Goal: Task Accomplishment & Management: Manage account settings

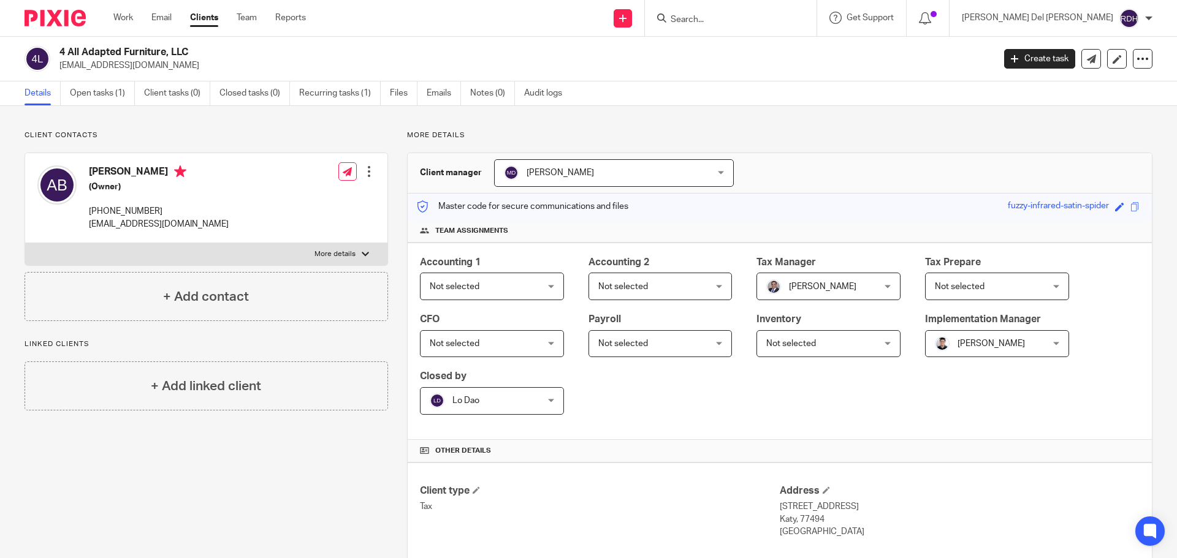
click at [778, 20] on input "Search" at bounding box center [724, 20] width 110 height 11
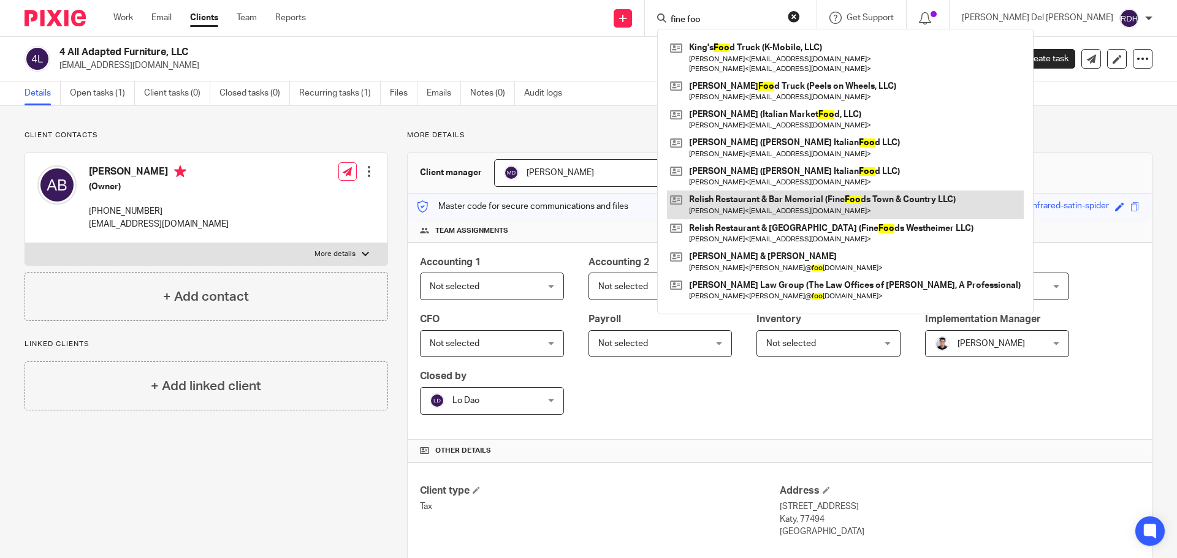
type input "fine foo"
click at [820, 204] on link at bounding box center [845, 205] width 357 height 28
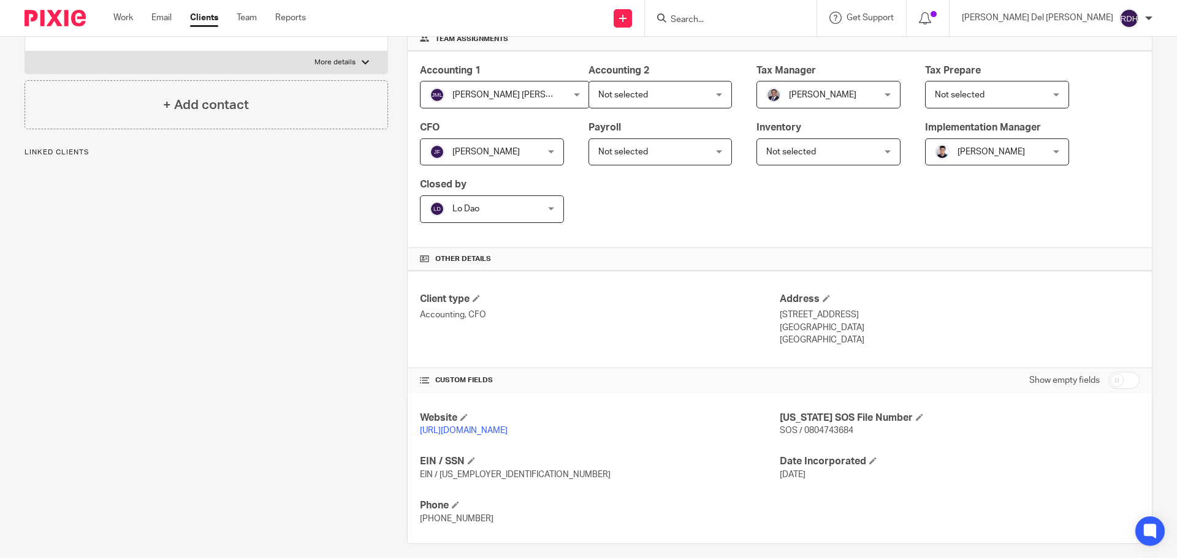
scroll to position [202, 0]
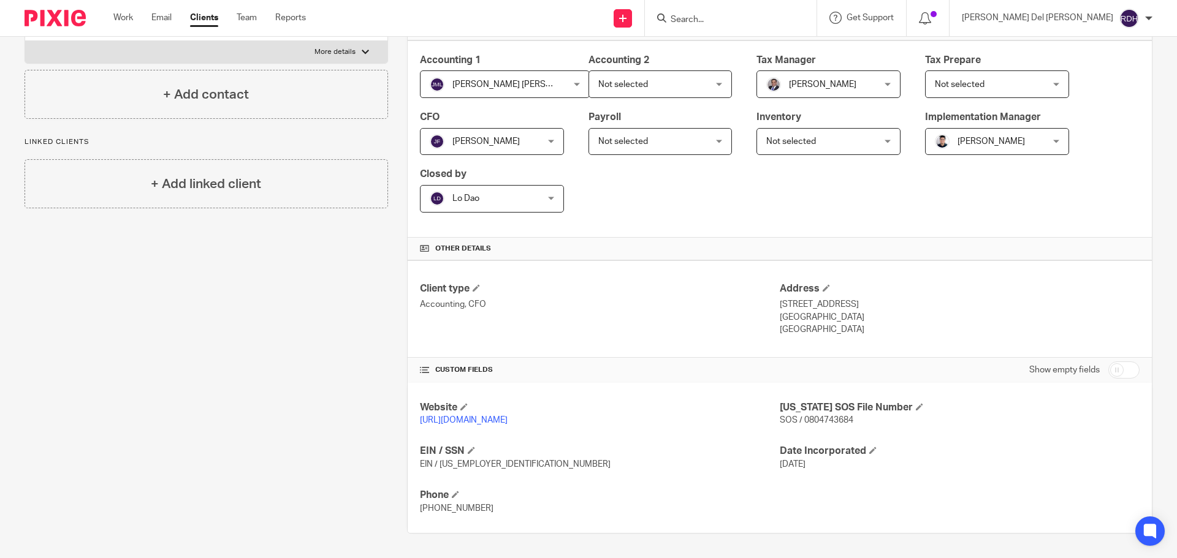
click at [1128, 368] on input "checkbox" at bounding box center [1123, 370] width 31 height 17
checkbox input "true"
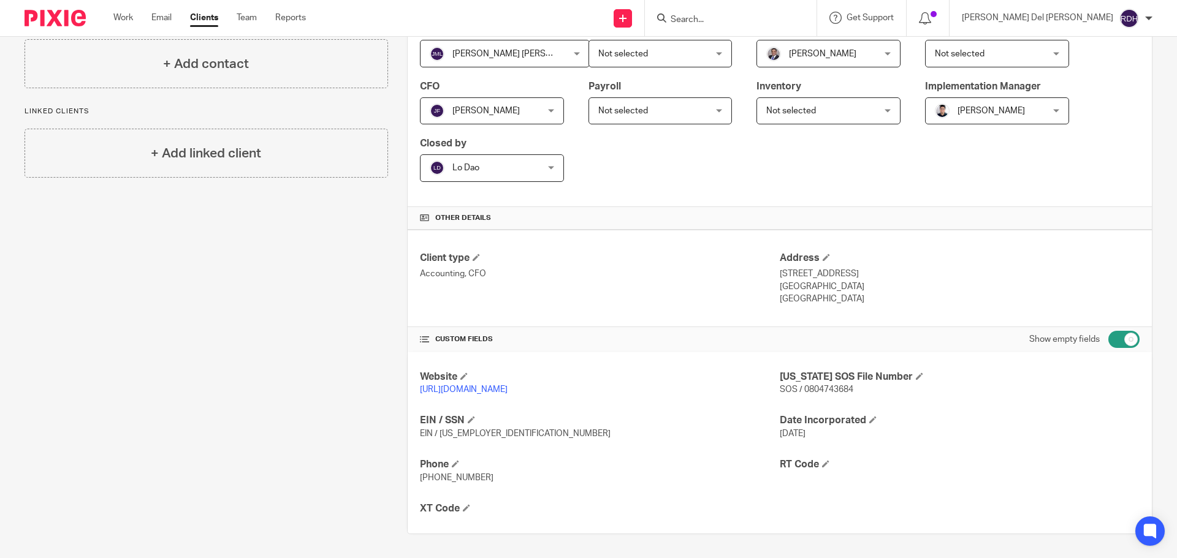
scroll to position [234, 0]
click at [465, 508] on span at bounding box center [466, 507] width 7 height 7
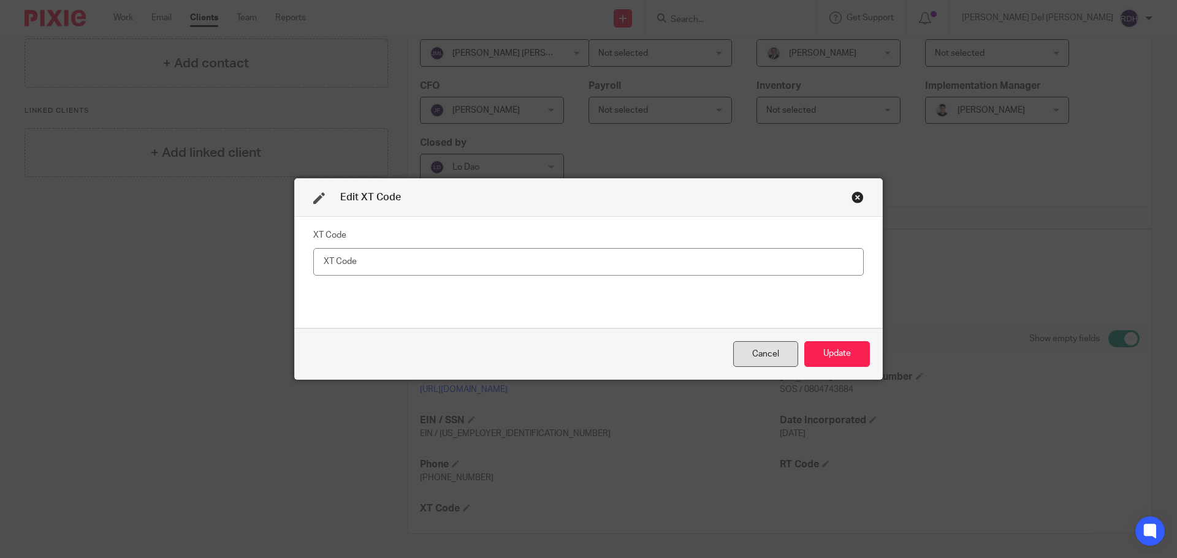
click at [750, 349] on div "Cancel" at bounding box center [765, 354] width 65 height 26
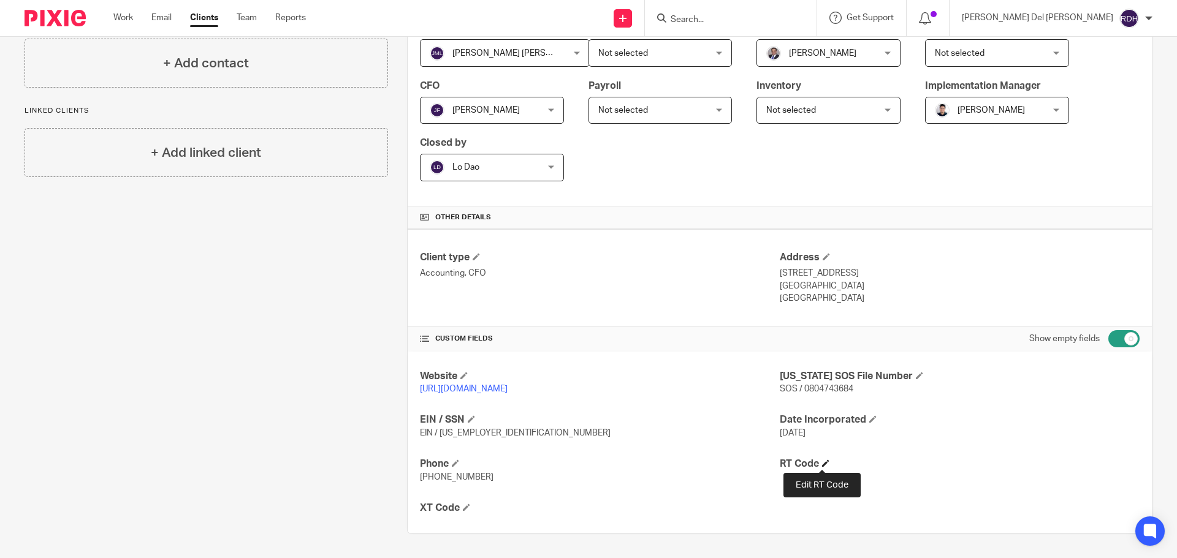
click at [822, 465] on span at bounding box center [825, 463] width 7 height 7
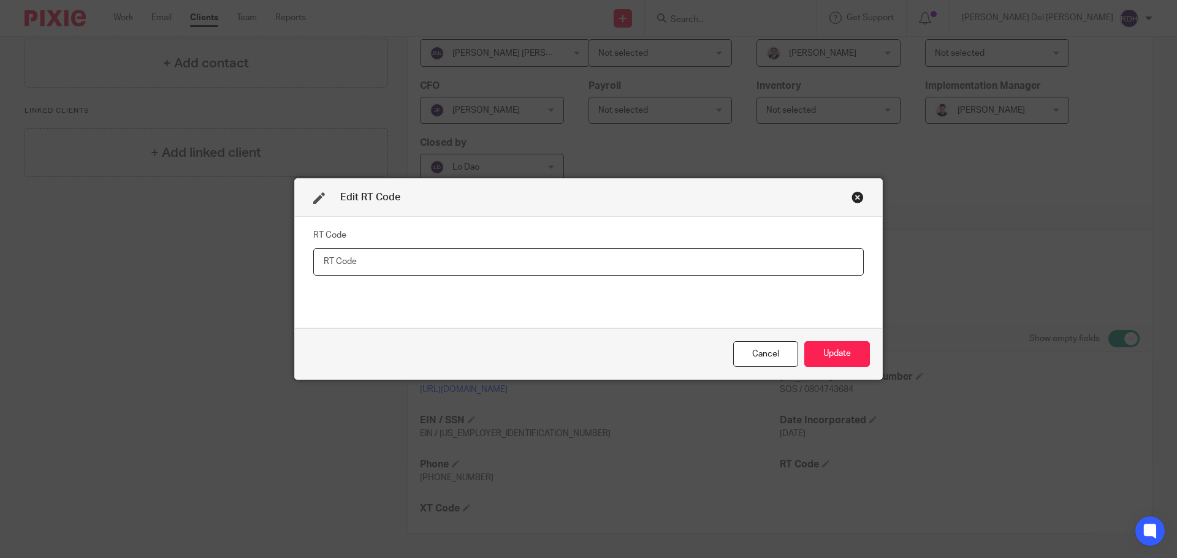
click at [505, 273] on input "text" at bounding box center [588, 262] width 551 height 28
paste input "RT783761 RT928319 RT928320"
type input "RT783761 RT928319 RT928320"
click at [405, 299] on div "RT Code RT783761 RT928319 RT928320" at bounding box center [588, 272] width 551 height 92
click at [829, 354] on button "Update" at bounding box center [837, 354] width 66 height 26
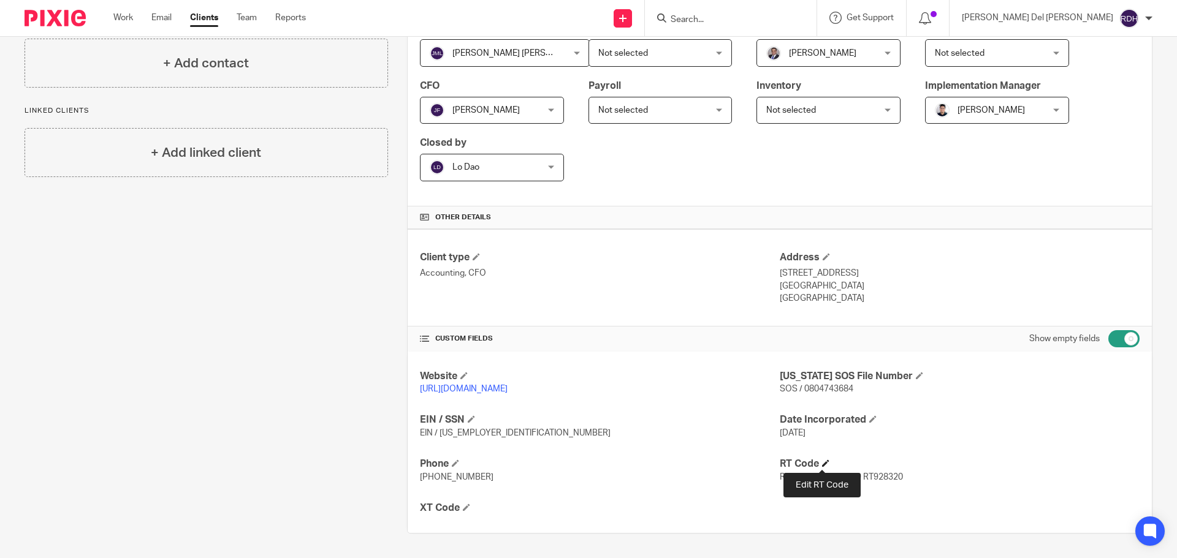
click at [822, 460] on span at bounding box center [825, 463] width 7 height 7
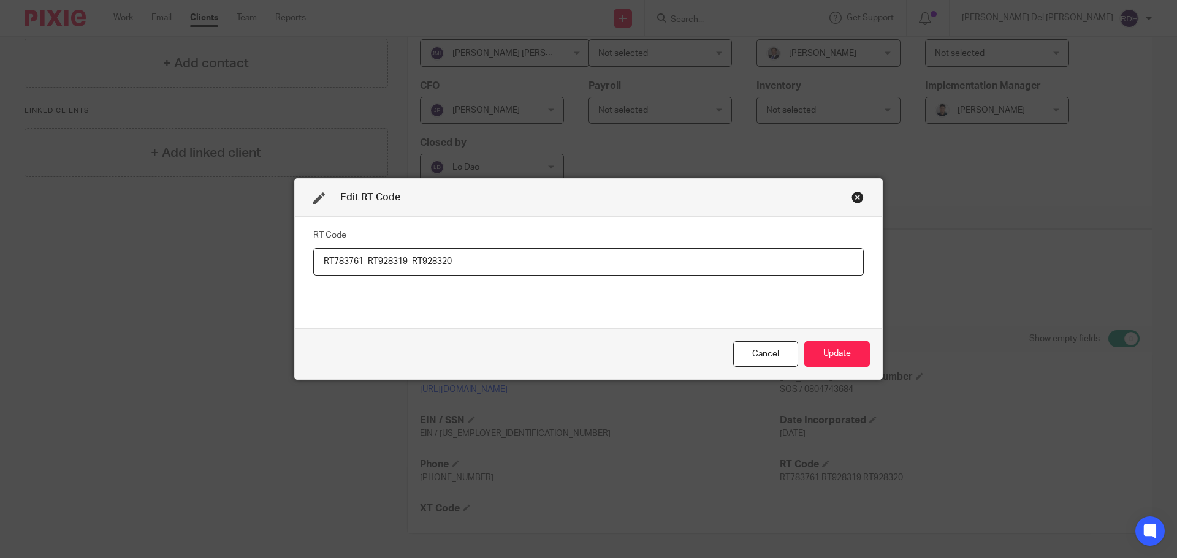
drag, startPoint x: 515, startPoint y: 259, endPoint x: 300, endPoint y: 259, distance: 214.6
click at [300, 259] on div "RT Code RT783761 RT928319 RT928320" at bounding box center [588, 272] width 587 height 111
paste input "978075 RT559847 RT559848"
type input "RT978075 RT559847 RT559848"
click at [837, 348] on button "Update" at bounding box center [837, 354] width 66 height 26
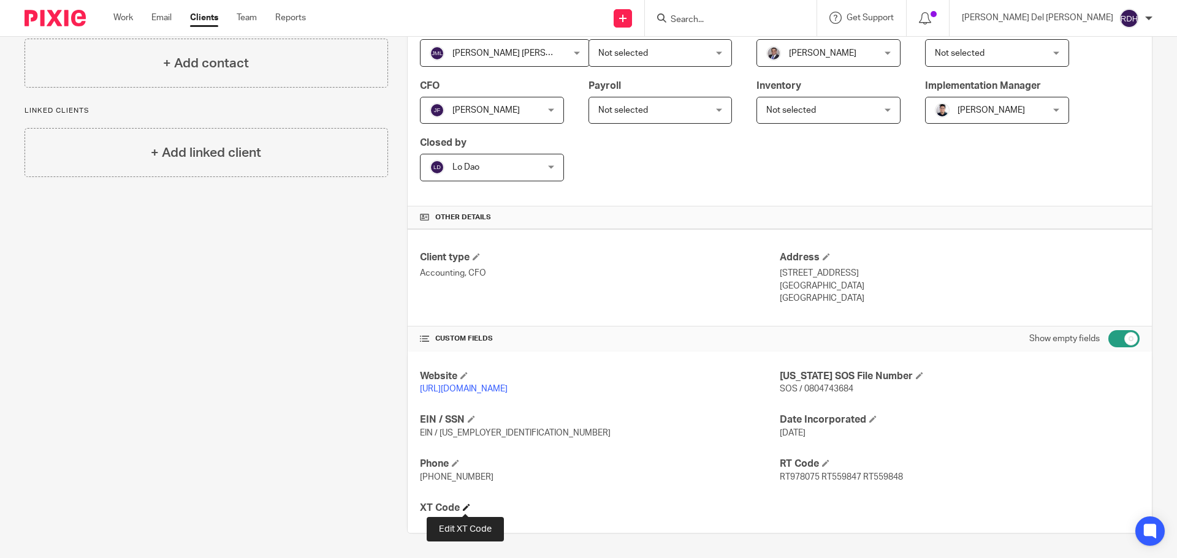
click at [465, 506] on span at bounding box center [466, 507] width 7 height 7
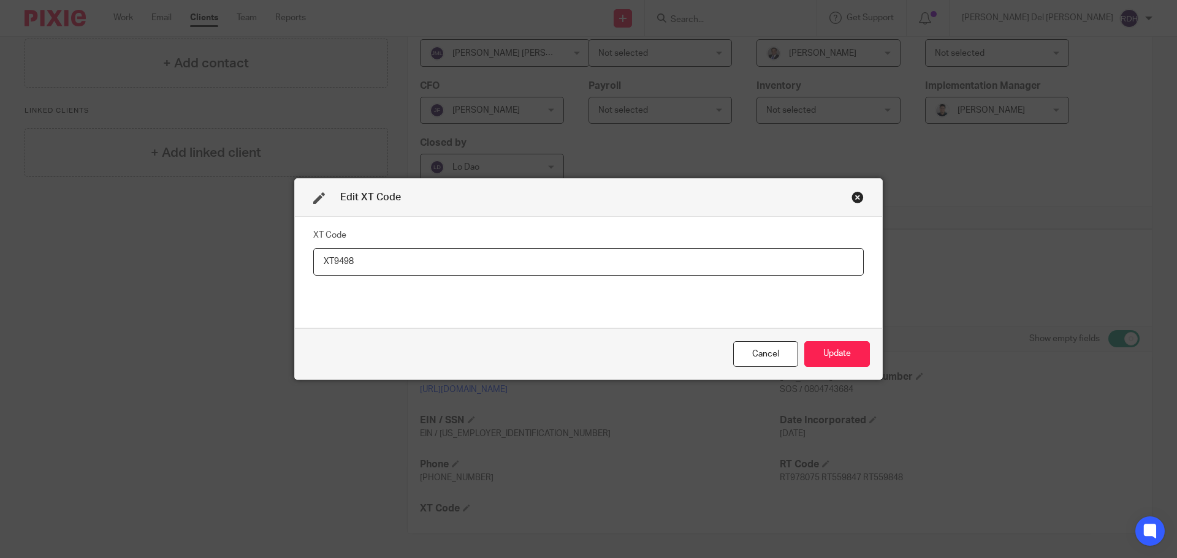
drag, startPoint x: 330, startPoint y: 262, endPoint x: 492, endPoint y: 270, distance: 162.0
click at [468, 268] on input "XT9498" at bounding box center [588, 262] width 551 height 28
type input "XT849840"
click at [836, 356] on button "Update" at bounding box center [837, 354] width 66 height 26
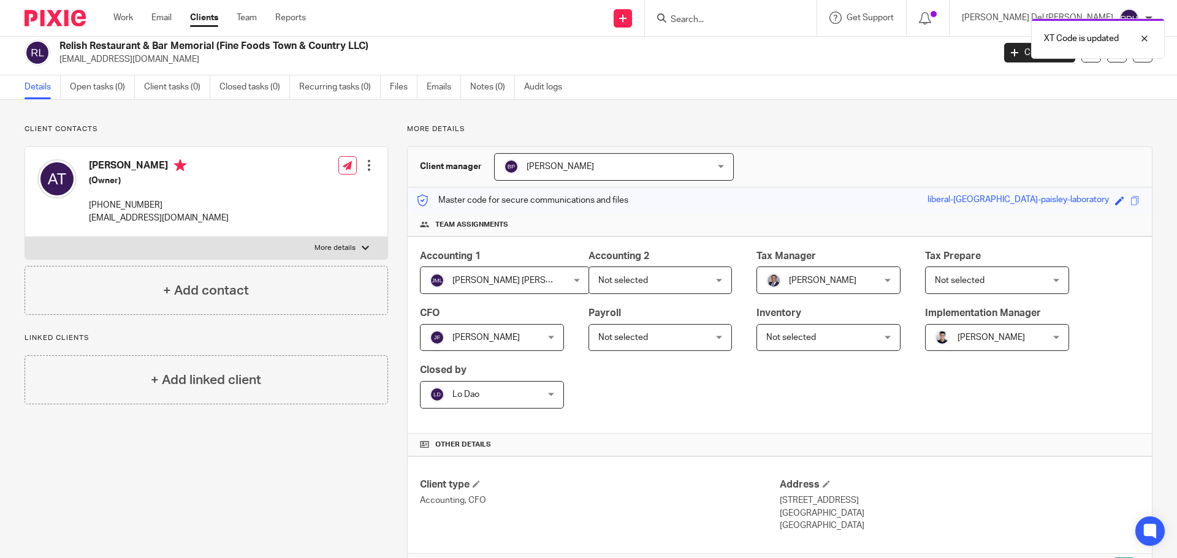
scroll to position [0, 0]
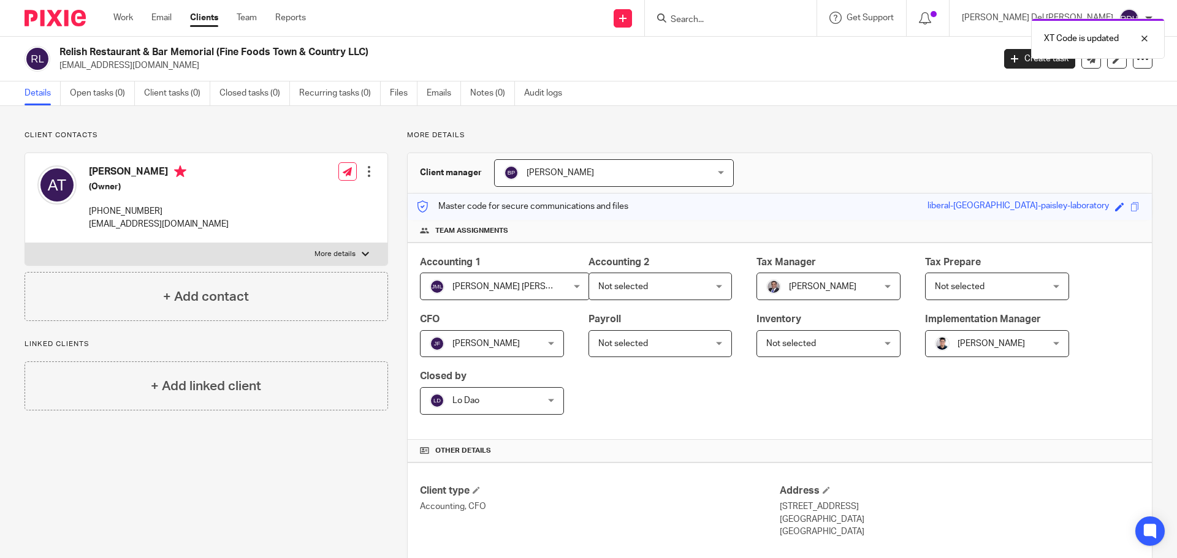
click at [761, 9] on div at bounding box center [731, 18] width 172 height 36
click at [764, 14] on div "XT Code is updated" at bounding box center [877, 35] width 576 height 47
click at [765, 37] on div "XT Code is updated" at bounding box center [877, 35] width 576 height 47
click at [767, 31] on div "XT Code is updated" at bounding box center [877, 35] width 576 height 47
click at [761, 19] on div "XT Code is updated" at bounding box center [877, 35] width 576 height 47
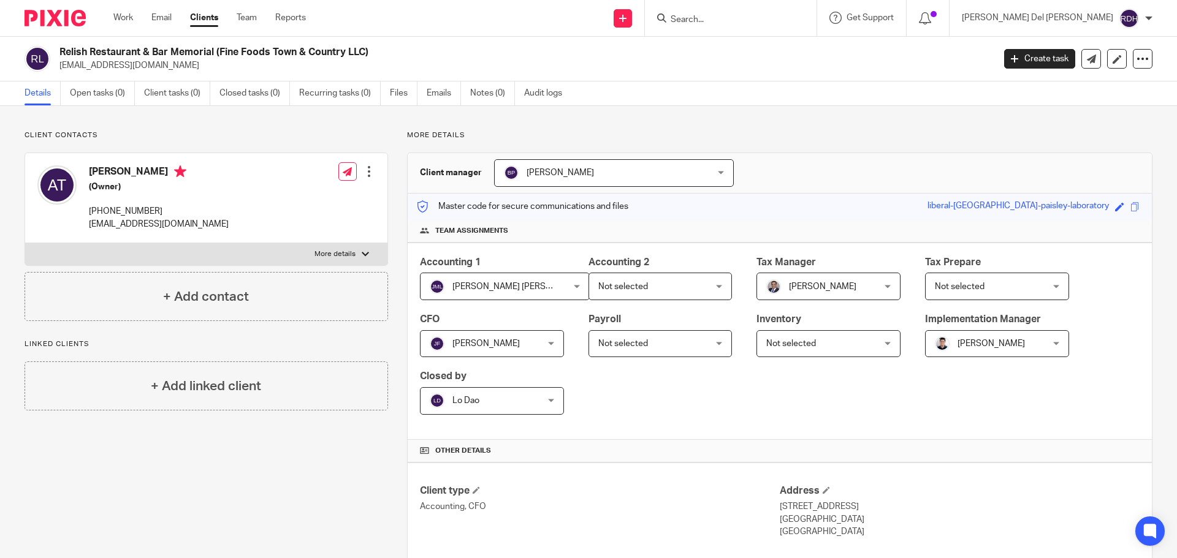
click at [780, 15] on input "Search" at bounding box center [724, 20] width 110 height 11
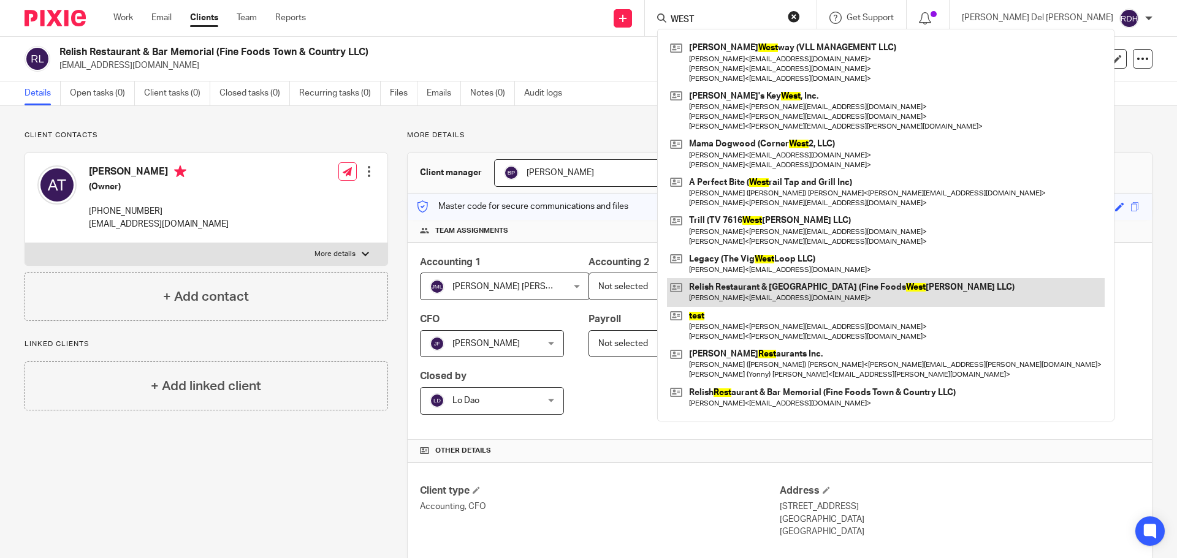
type input "WEST"
click at [904, 294] on link at bounding box center [886, 292] width 438 height 28
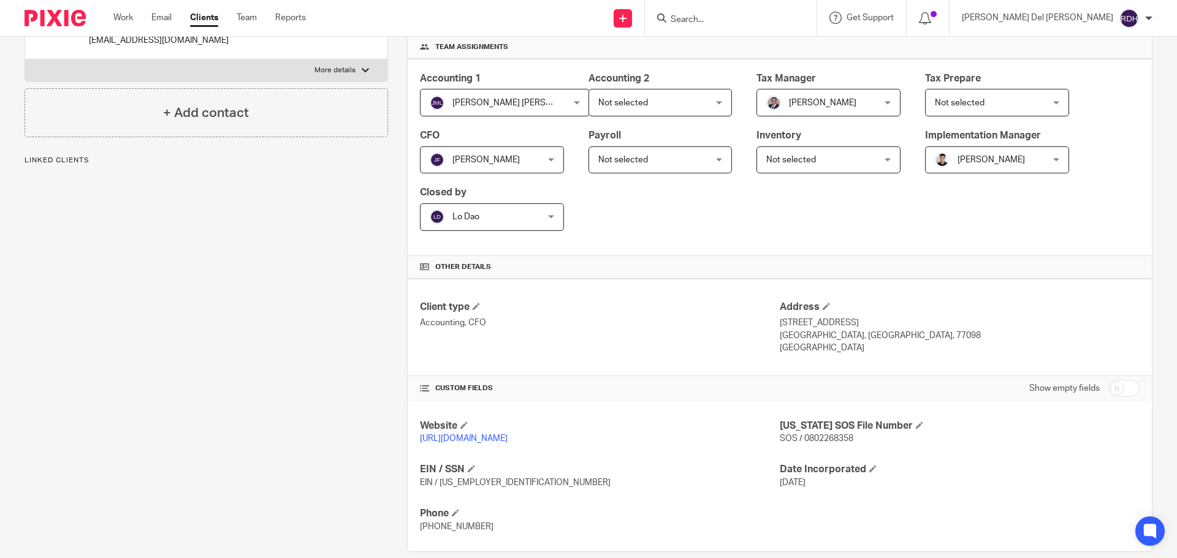
scroll to position [202, 0]
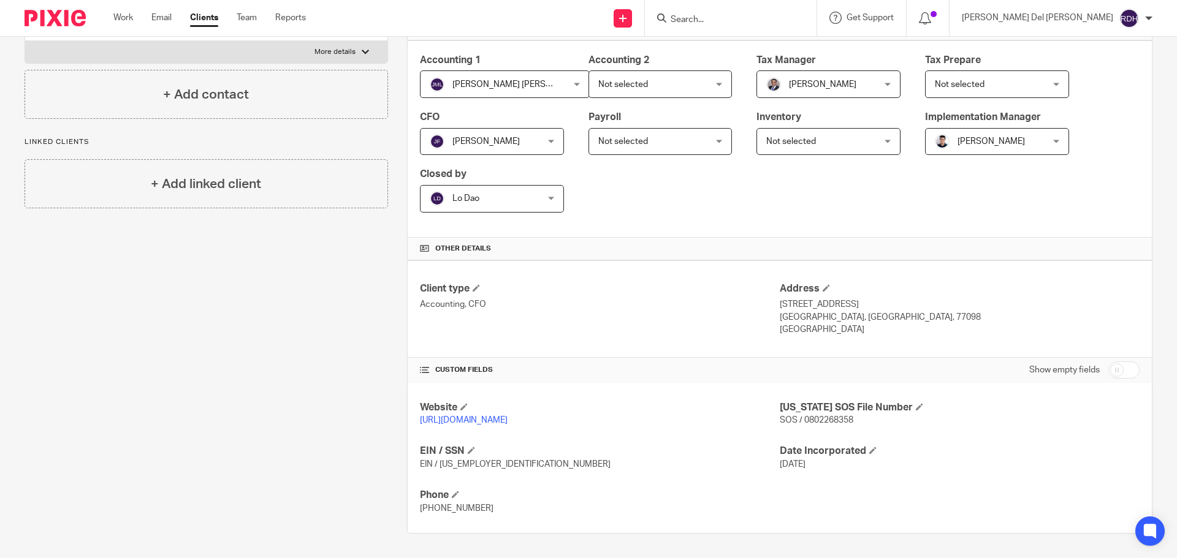
click at [1120, 369] on input "checkbox" at bounding box center [1123, 370] width 31 height 17
checkbox input "true"
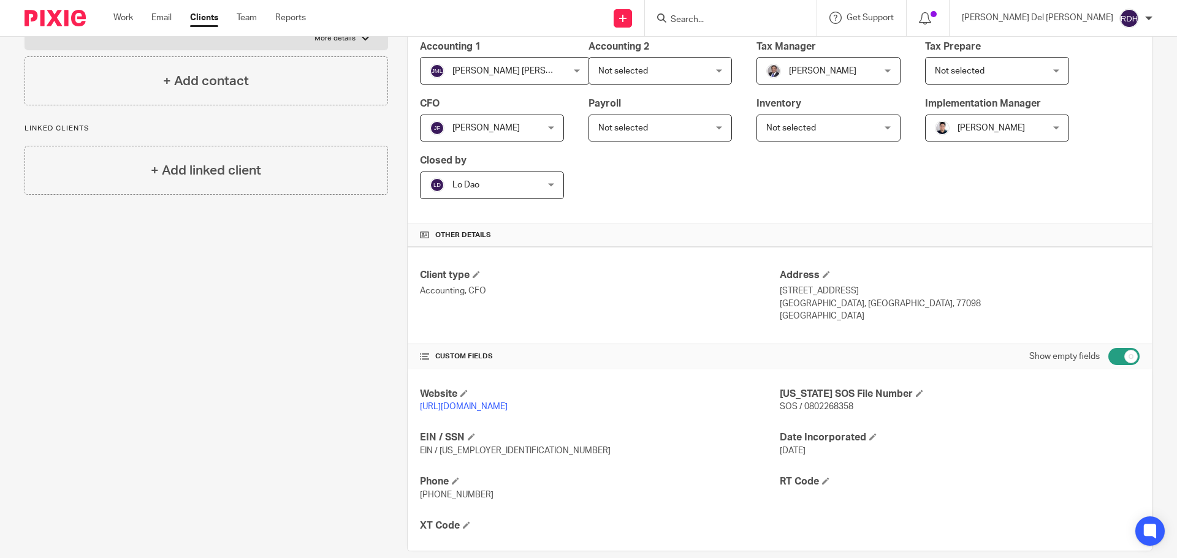
scroll to position [234, 0]
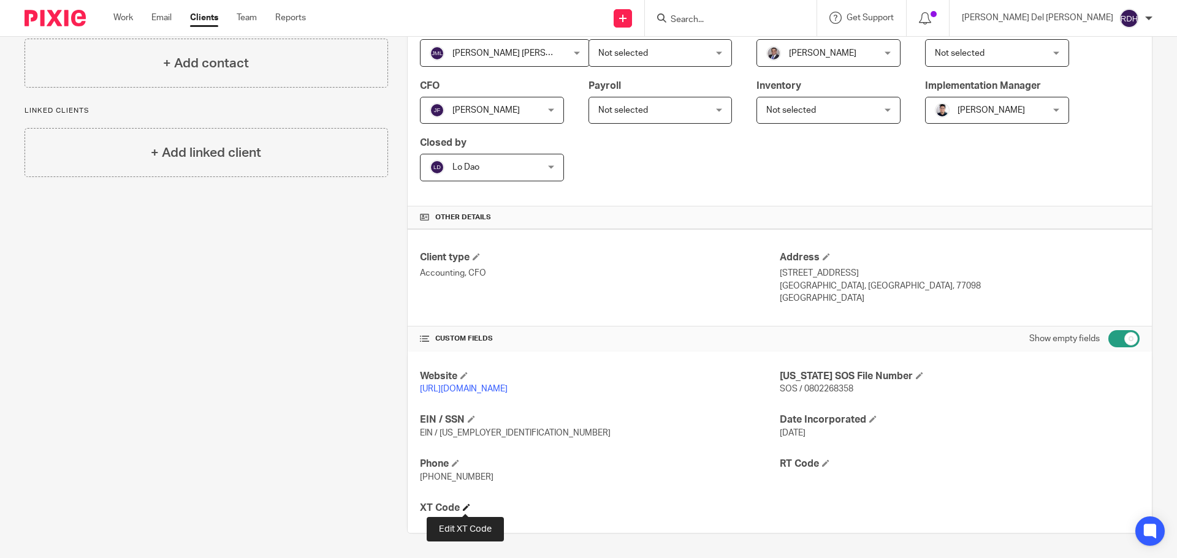
click at [467, 507] on span at bounding box center [466, 507] width 7 height 7
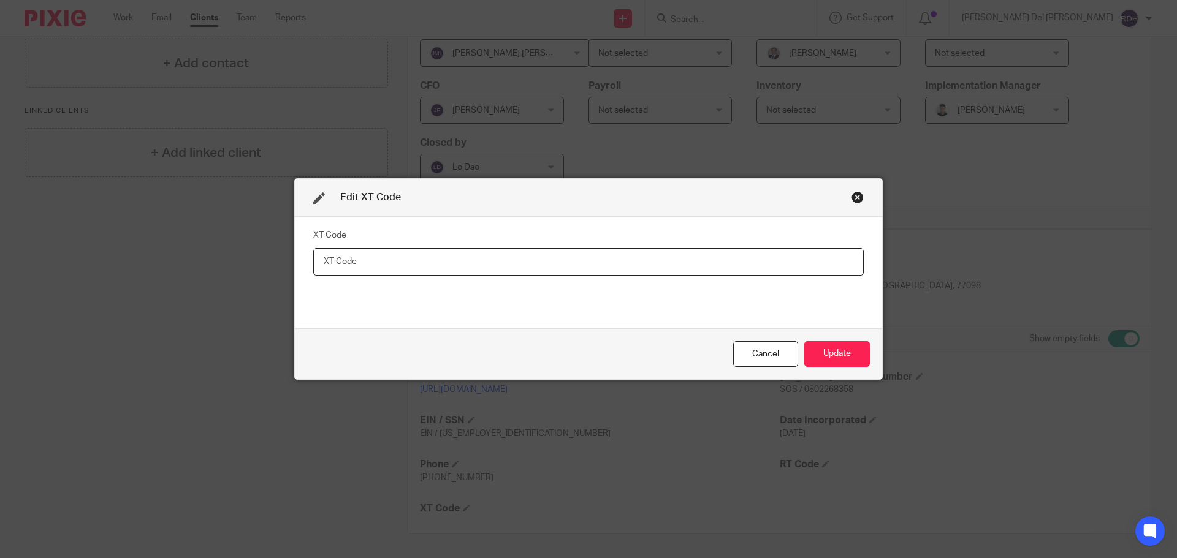
click at [355, 259] on input "text" at bounding box center [588, 262] width 551 height 28
click at [397, 263] on input "XT6703" at bounding box center [588, 262] width 551 height 28
type input "XT670381"
click at [828, 350] on button "Update" at bounding box center [837, 354] width 66 height 26
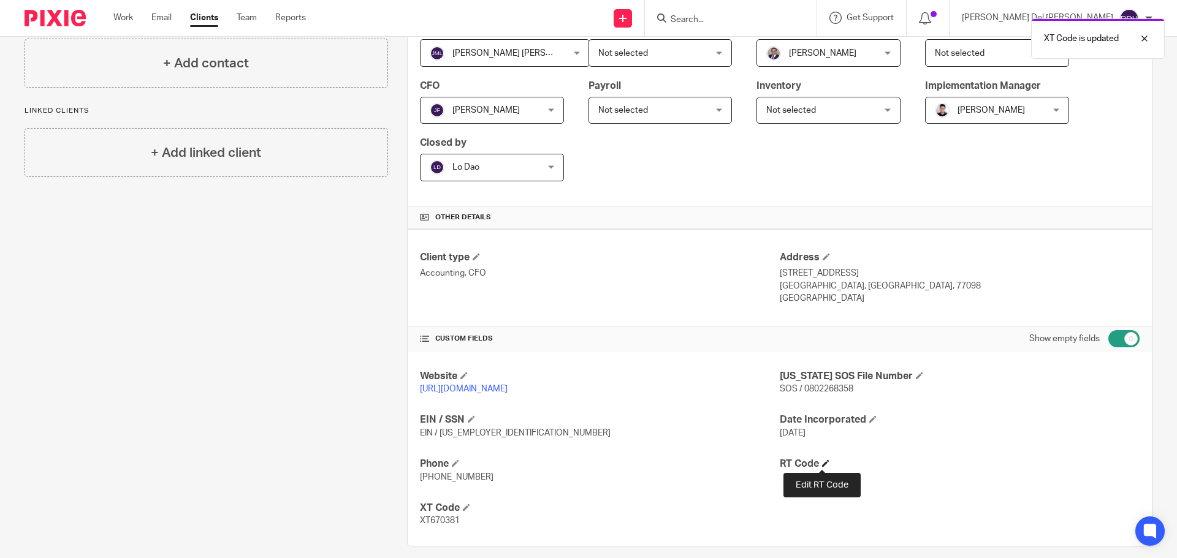
click at [822, 462] on span at bounding box center [825, 463] width 7 height 7
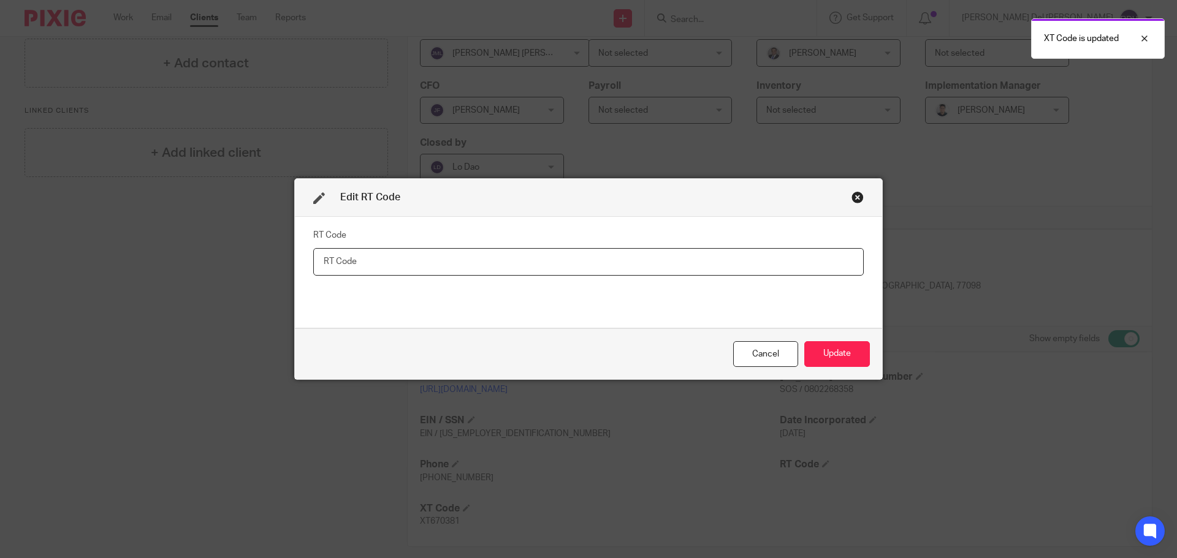
click at [449, 268] on input "text" at bounding box center [588, 262] width 551 height 28
paste input "RT783761 RT928319 RT928320"
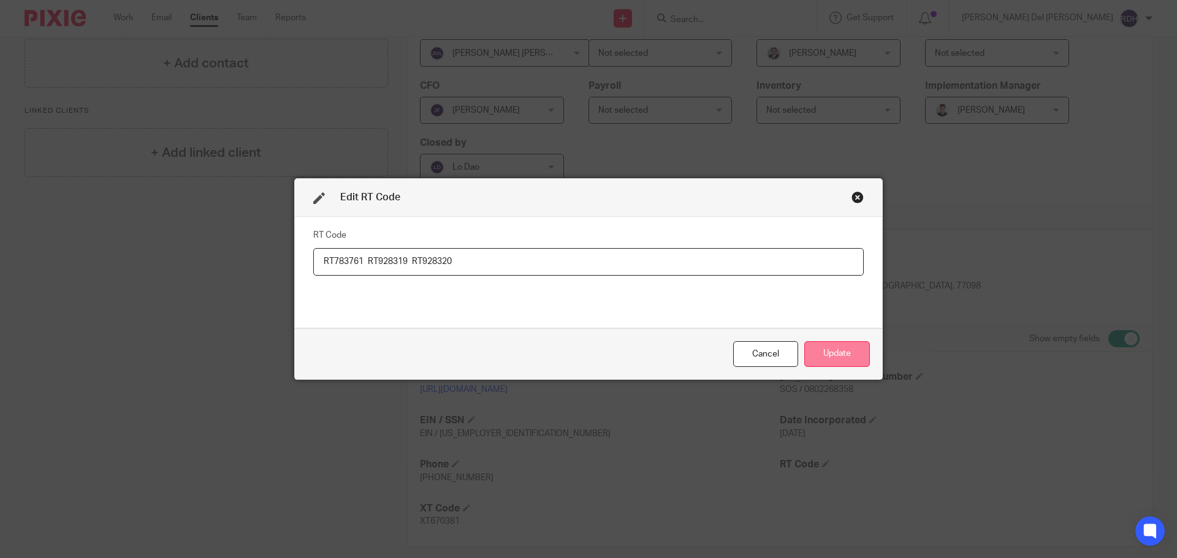
type input "RT783761 RT928319 RT928320"
click at [847, 352] on button "Update" at bounding box center [837, 354] width 66 height 26
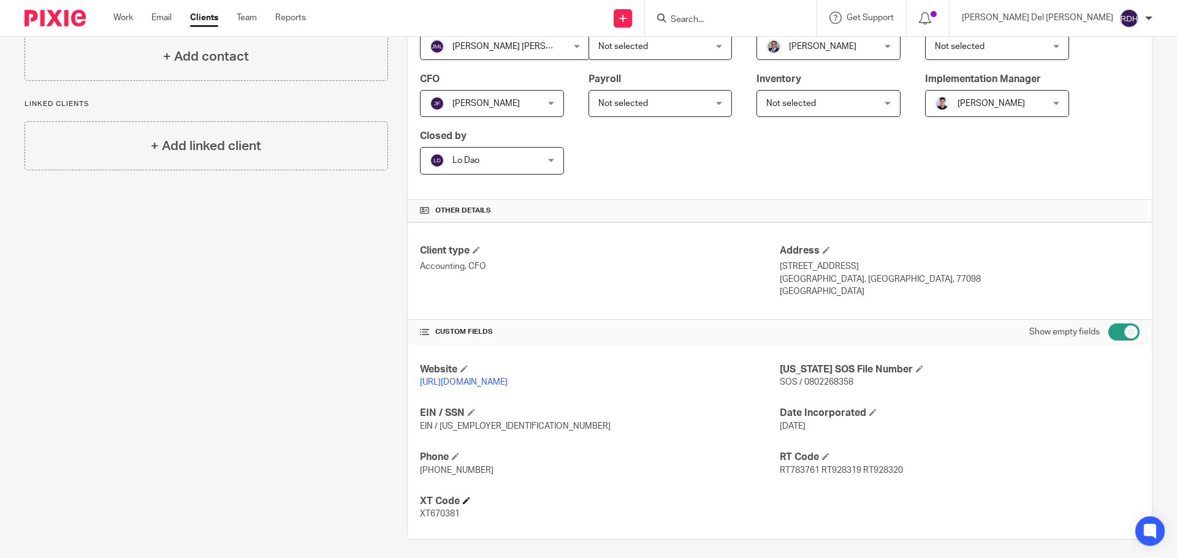
scroll to position [246, 0]
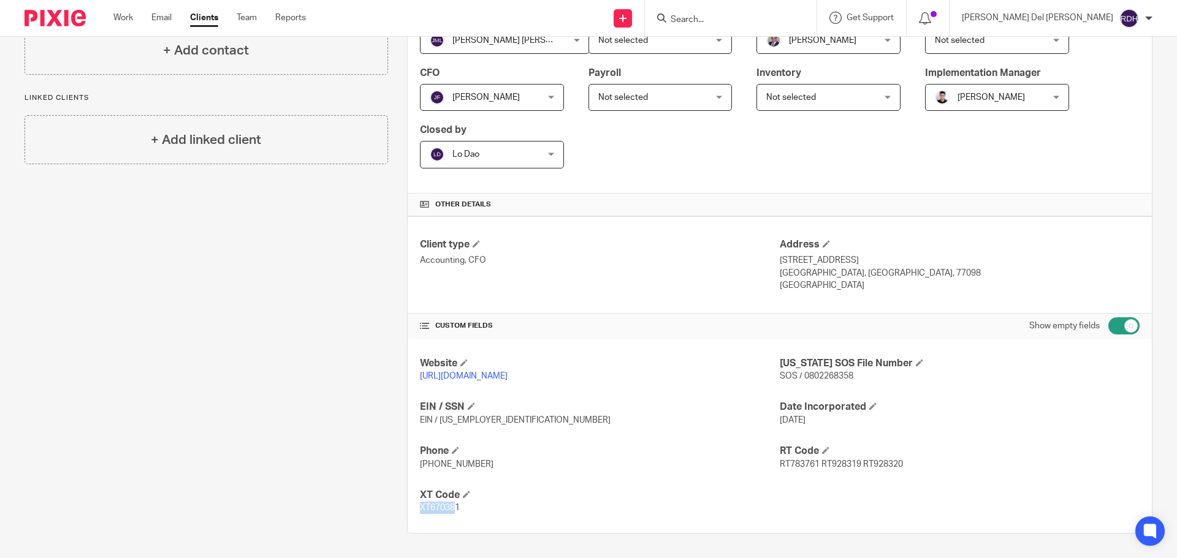
drag, startPoint x: 418, startPoint y: 510, endPoint x: 455, endPoint y: 510, distance: 37.4
click at [455, 510] on span "XT670381" at bounding box center [440, 508] width 40 height 9
drag, startPoint x: 460, startPoint y: 511, endPoint x: 417, endPoint y: 510, distance: 42.9
click at [420, 510] on p "XT670381" at bounding box center [600, 508] width 360 height 12
copy span "XT670381"
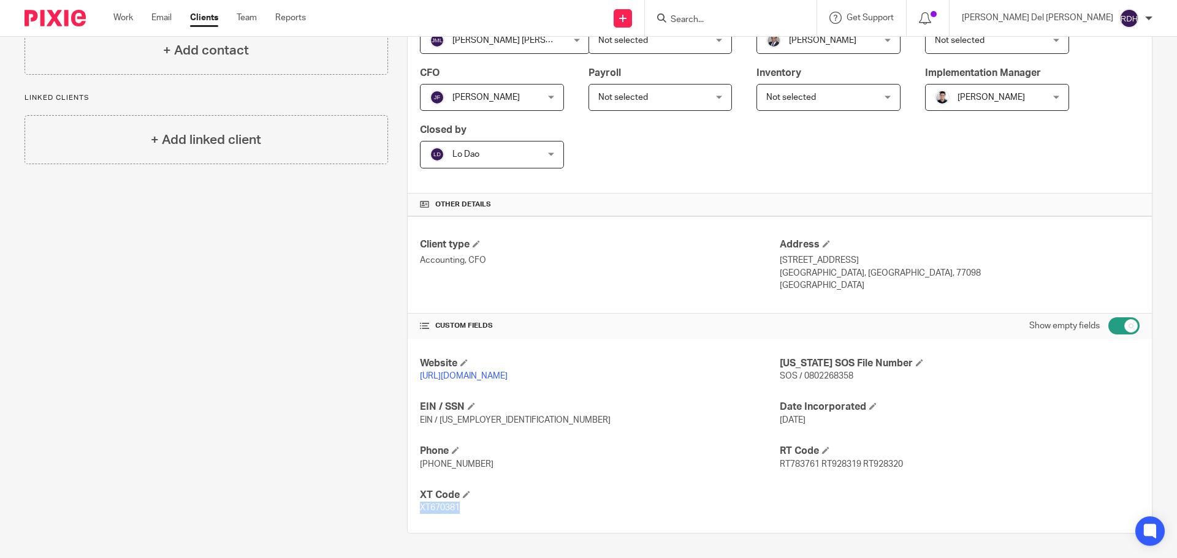
click at [508, 512] on p "XT670381" at bounding box center [600, 508] width 360 height 12
drag, startPoint x: 416, startPoint y: 510, endPoint x: 462, endPoint y: 508, distance: 46.0
click at [462, 508] on div "Website [URL][DOMAIN_NAME] [US_STATE] SOS File Number SOS / 0802268358 EIN / SS…" at bounding box center [780, 436] width 744 height 194
copy span "XT670381"
click at [574, 505] on p "XT670381" at bounding box center [600, 508] width 360 height 12
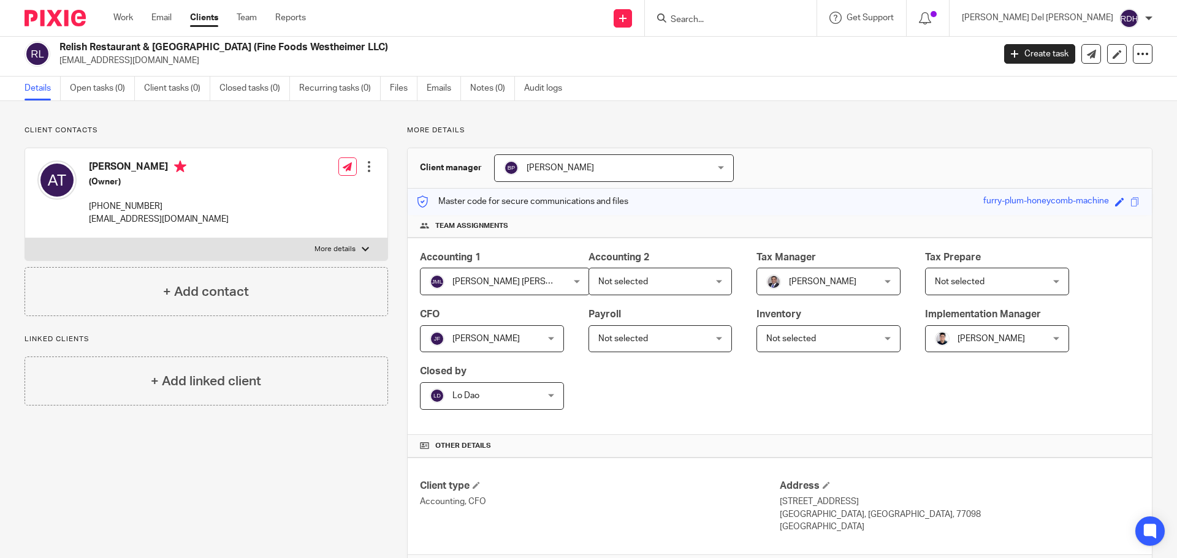
scroll to position [0, 0]
